Goal: Information Seeking & Learning: Compare options

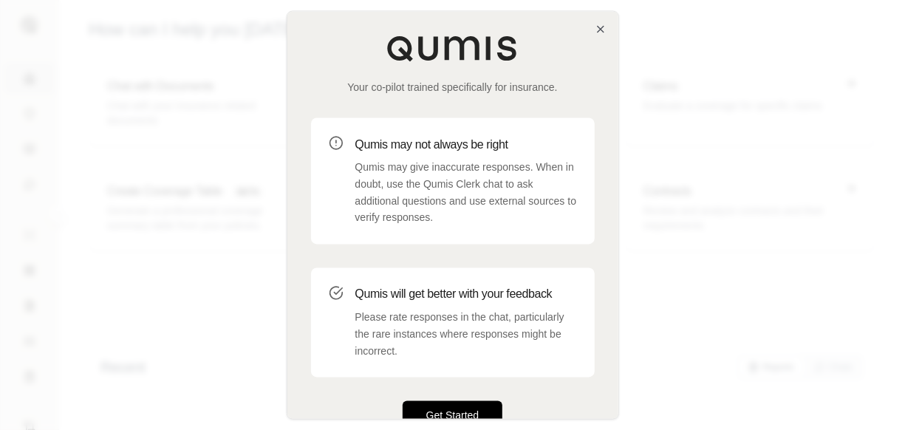
click at [470, 413] on button "Get Started" at bounding box center [453, 416] width 100 height 30
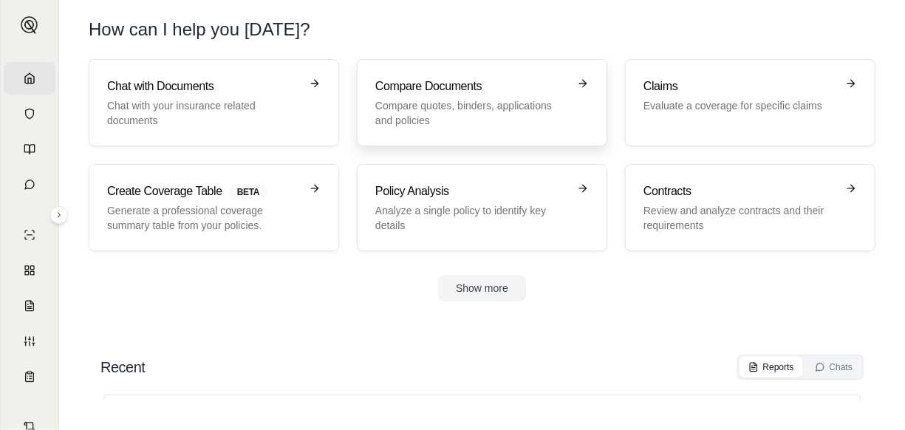
click at [470, 83] on h3 "Compare Documents" at bounding box center [471, 87] width 193 height 18
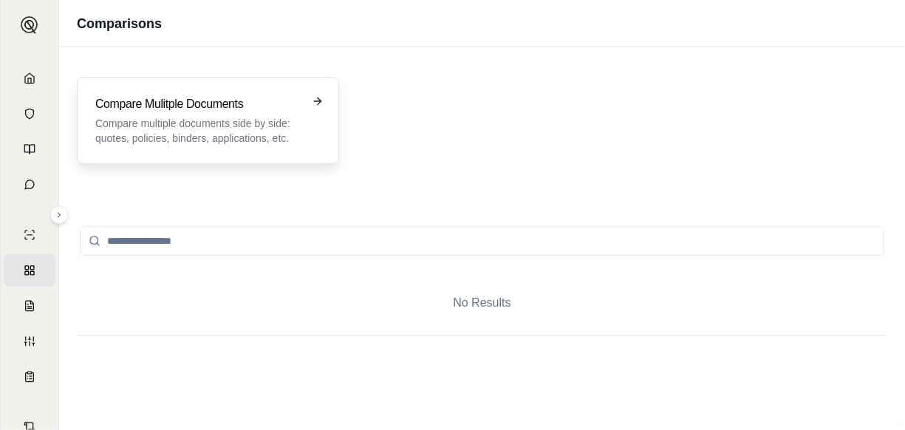
click at [231, 121] on p "Compare multiple documents side by side: quotes, policies, binders, application…" at bounding box center [197, 131] width 205 height 30
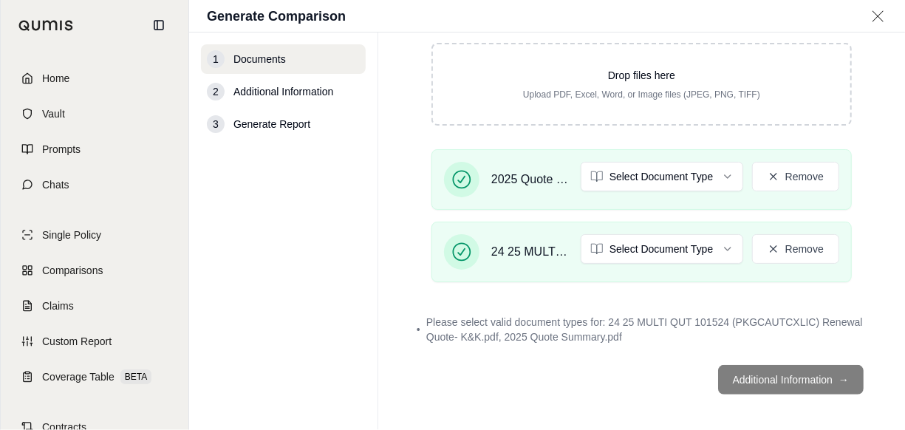
scroll to position [180, 0]
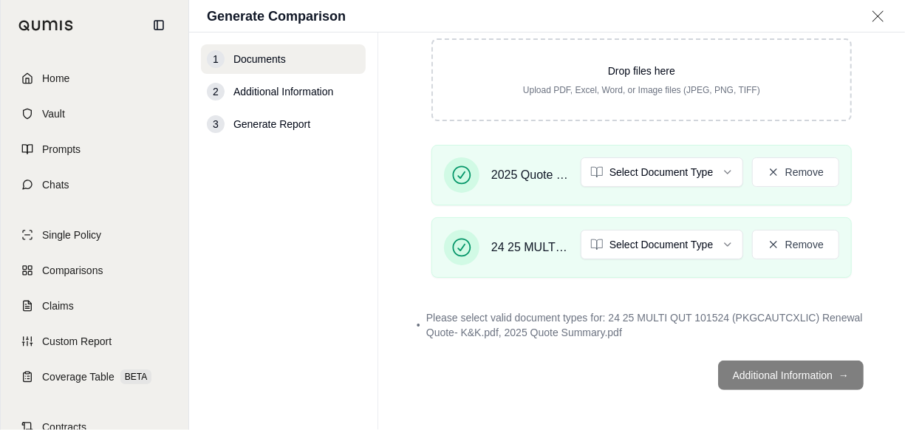
click at [790, 379] on footer "Additional Information →" at bounding box center [642, 375] width 468 height 53
click at [777, 374] on footer "Additional Information →" at bounding box center [642, 375] width 468 height 53
click at [461, 180] on icon at bounding box center [461, 175] width 21 height 21
click at [463, 243] on icon at bounding box center [461, 247] width 21 height 21
click at [779, 374] on footer "Additional Information →" at bounding box center [642, 375] width 468 height 53
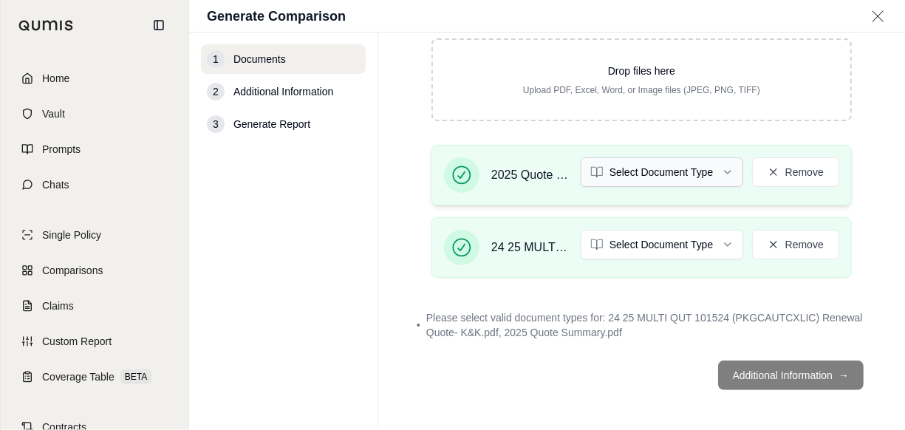
click at [664, 168] on html "Home Vault Prompts Chats Single Policy Comparisons Claims Custom Report Coverag…" at bounding box center [452, 215] width 905 height 430
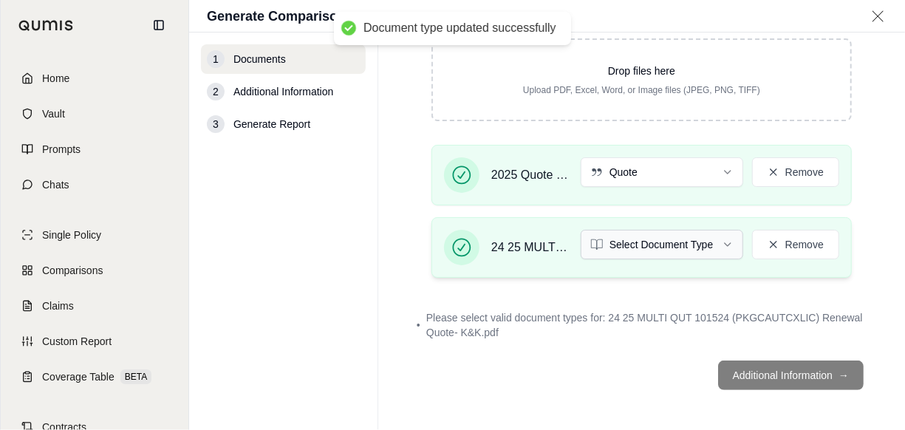
click at [638, 240] on html "Document type updated successfully Home Vault Prompts Chats Single Policy Compa…" at bounding box center [452, 215] width 905 height 430
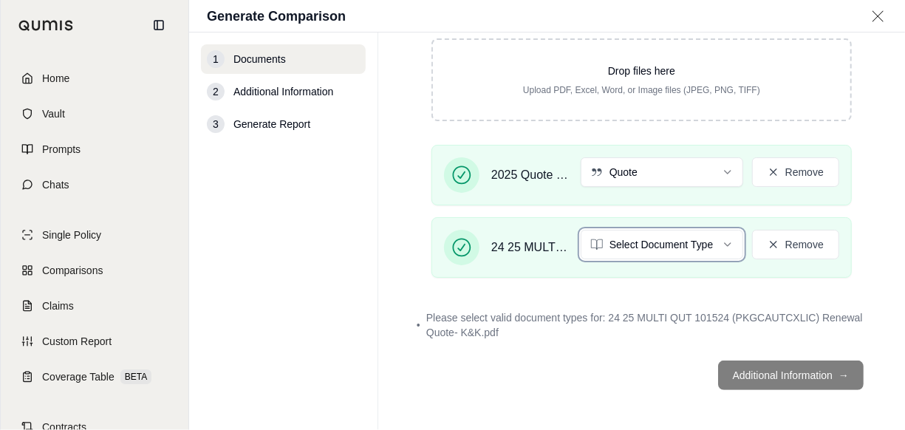
scroll to position [125, 0]
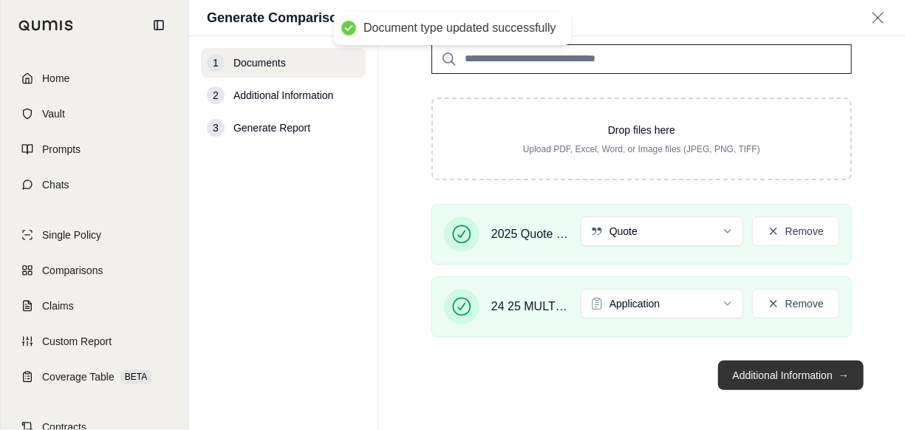
click at [761, 376] on button "Additional Information →" at bounding box center [791, 376] width 146 height 30
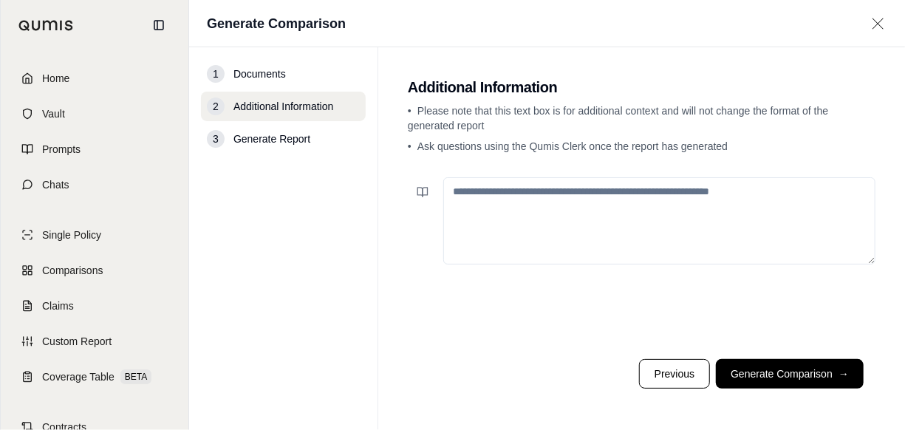
scroll to position [0, 0]
click at [496, 198] on textarea at bounding box center [659, 220] width 432 height 87
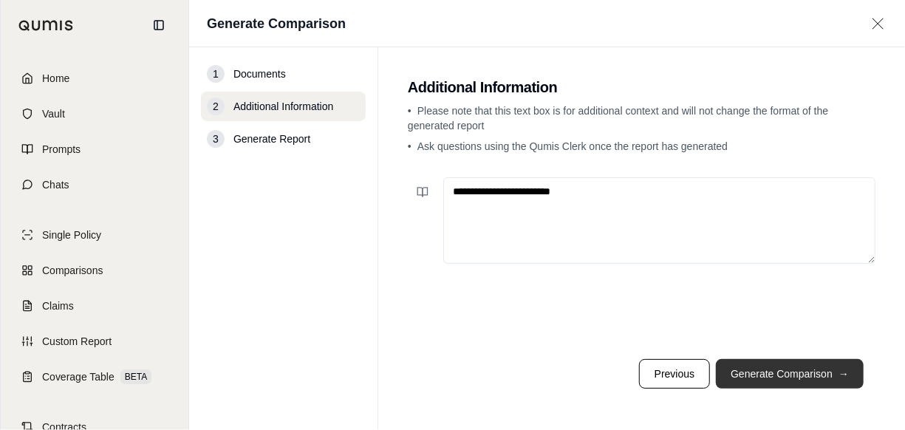
type textarea "**********"
click at [803, 376] on button "Generate Comparison →" at bounding box center [790, 374] width 148 height 30
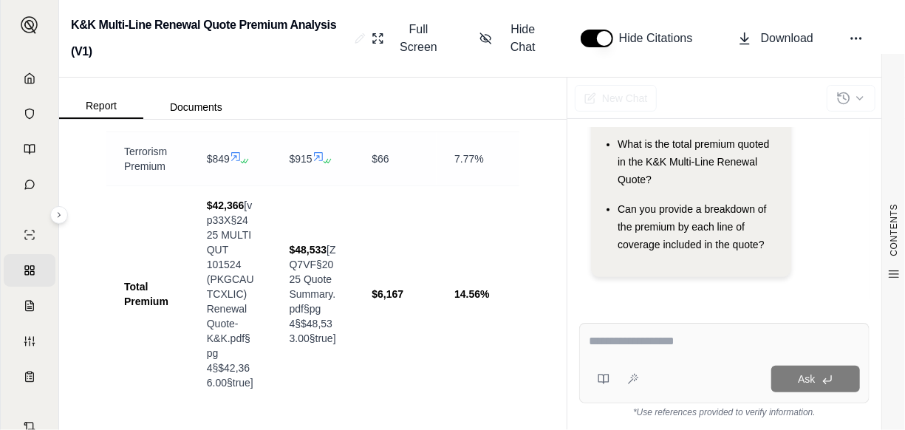
scroll to position [1184, 0]
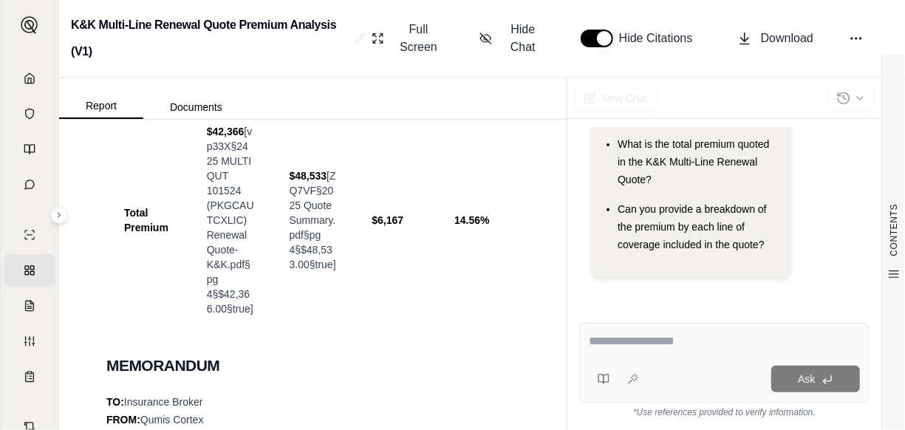
click at [597, 344] on textarea at bounding box center [725, 341] width 272 height 18
type textarea "*"
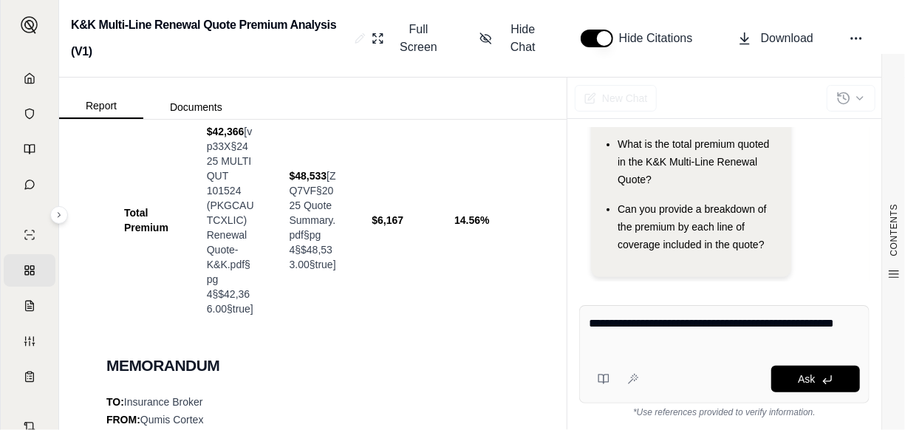
type textarea "**********"
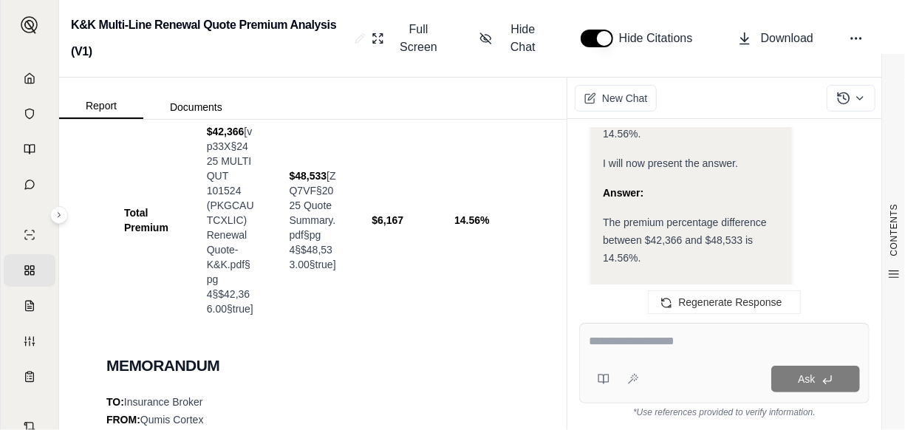
scroll to position [1154, 0]
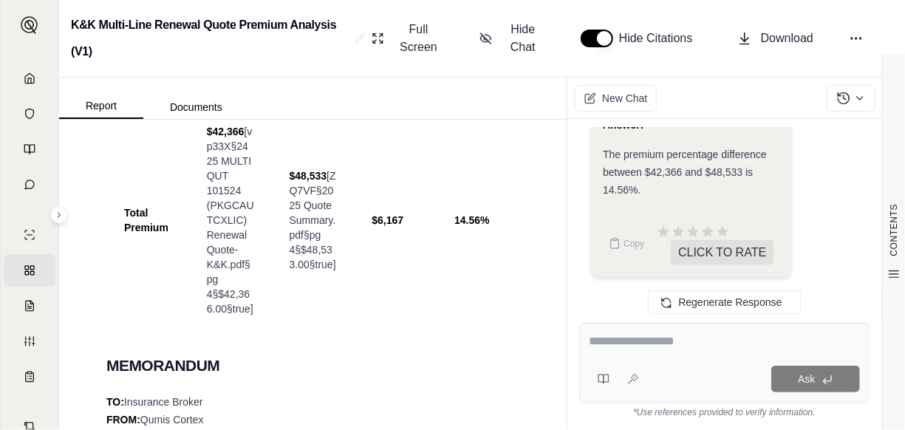
click at [683, 353] on div at bounding box center [725, 343] width 272 height 23
click at [692, 369] on div "Ask" at bounding box center [752, 379] width 215 height 27
click at [652, 353] on div at bounding box center [725, 343] width 272 height 23
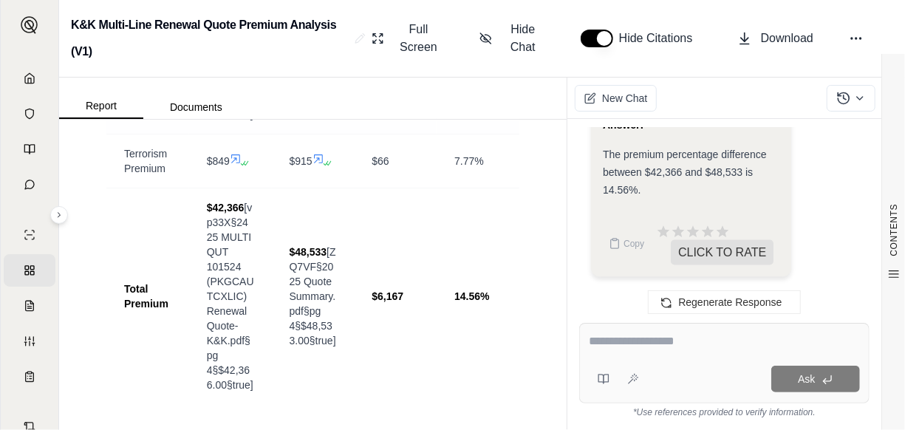
scroll to position [963, 0]
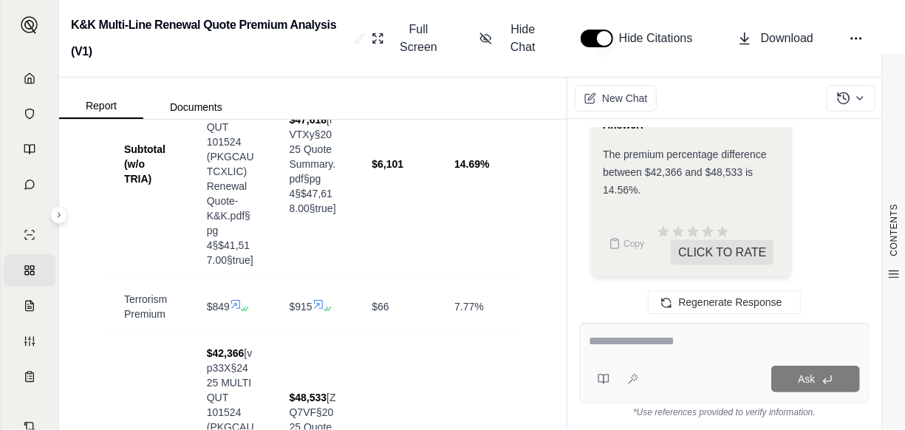
click at [698, 349] on textarea at bounding box center [725, 341] width 272 height 18
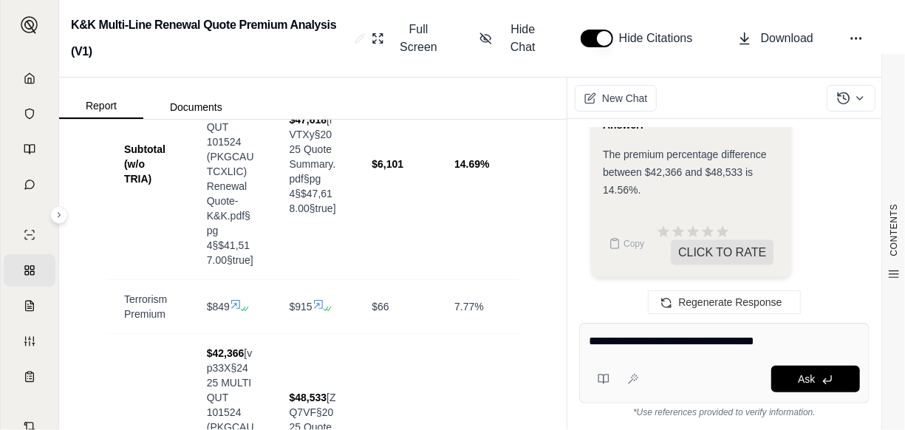
type textarea "**********"
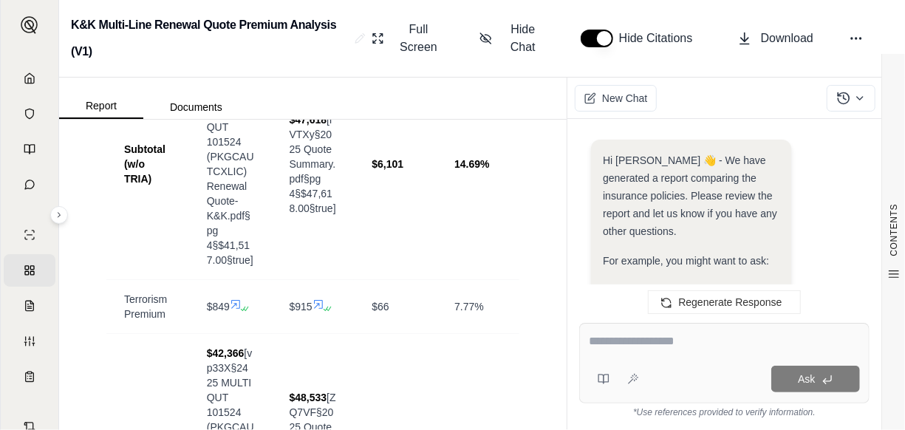
scroll to position [0, 0]
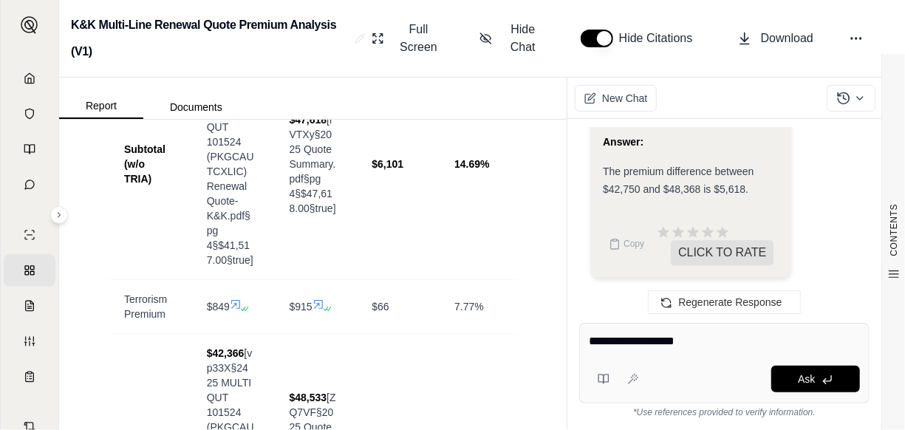
type textarea "**********"
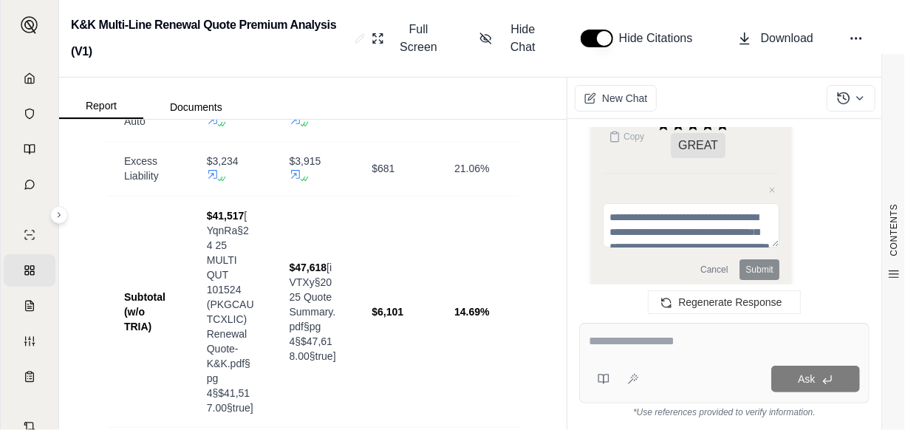
scroll to position [2437, 0]
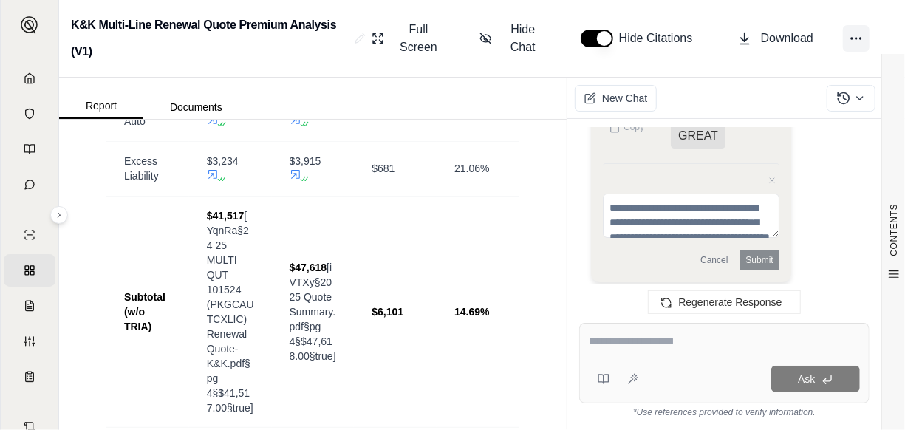
click at [856, 41] on icon at bounding box center [856, 38] width 15 height 15
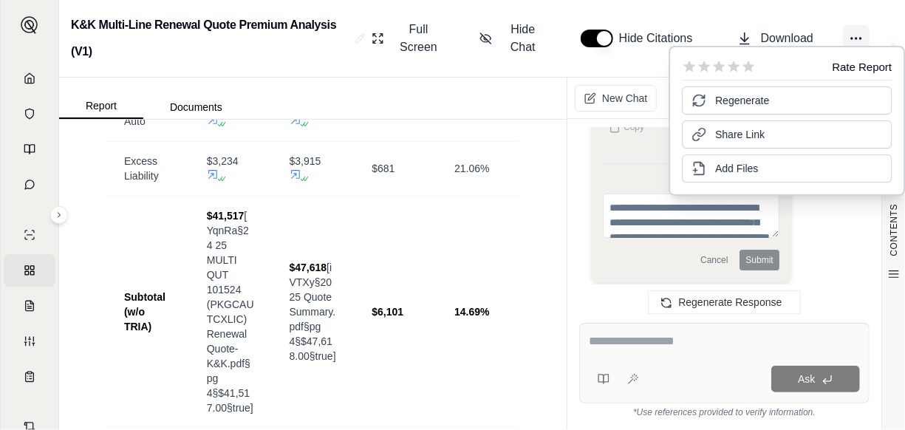
click at [856, 33] on icon at bounding box center [856, 38] width 15 height 15
click at [62, 212] on icon at bounding box center [59, 215] width 9 height 9
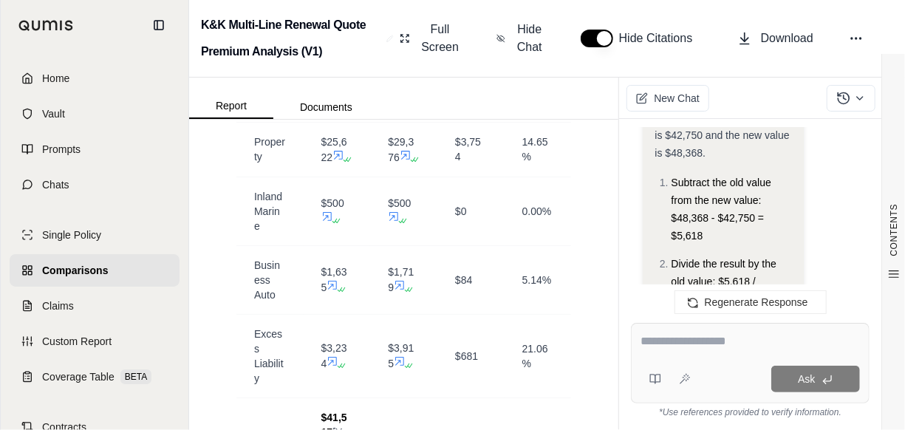
scroll to position [2899, 0]
